Goal: Navigation & Orientation: Go to known website

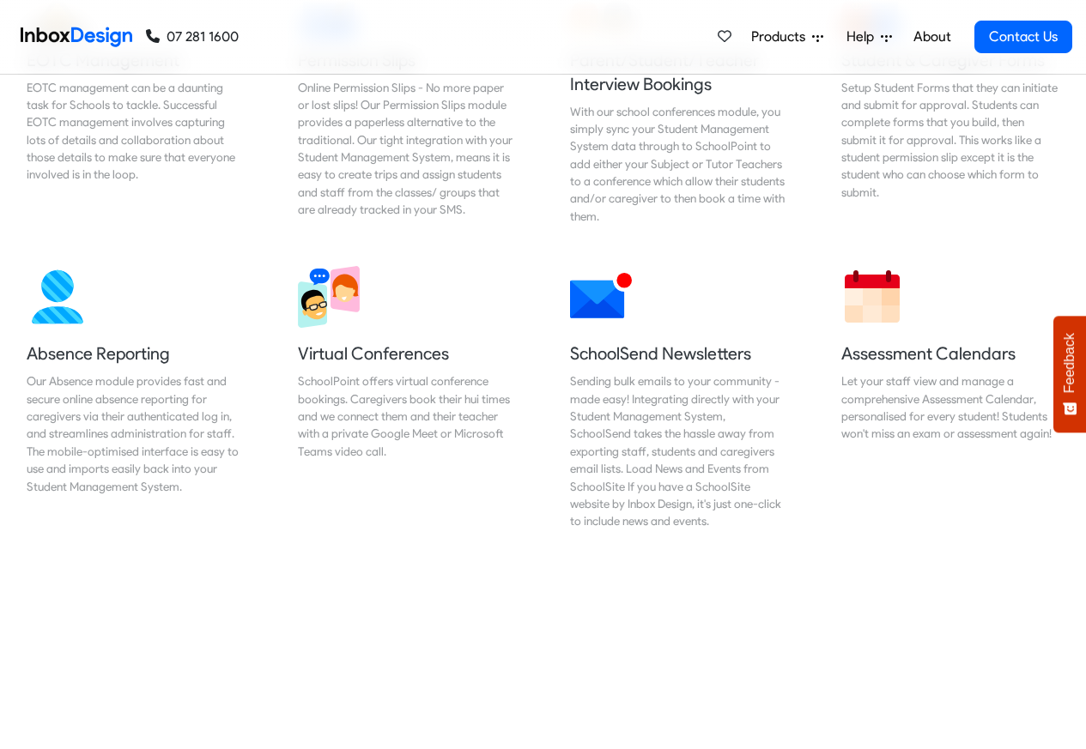
scroll to position [1239, 0]
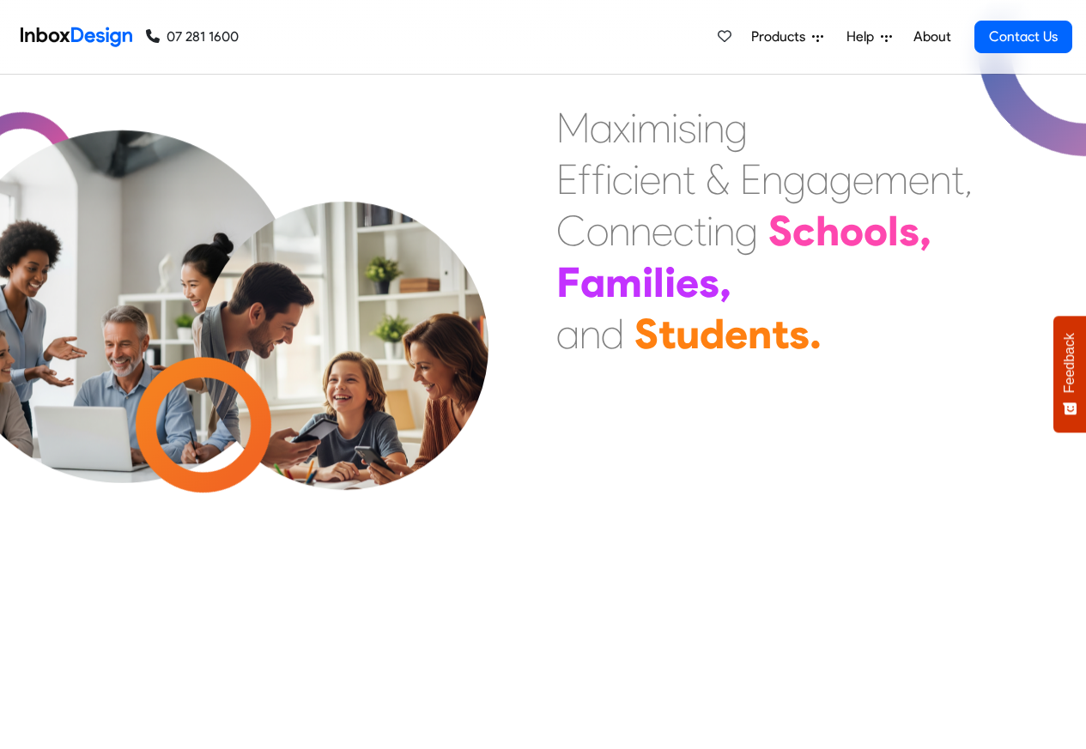
scroll to position [515, 0]
